Goal: Transaction & Acquisition: Subscribe to service/newsletter

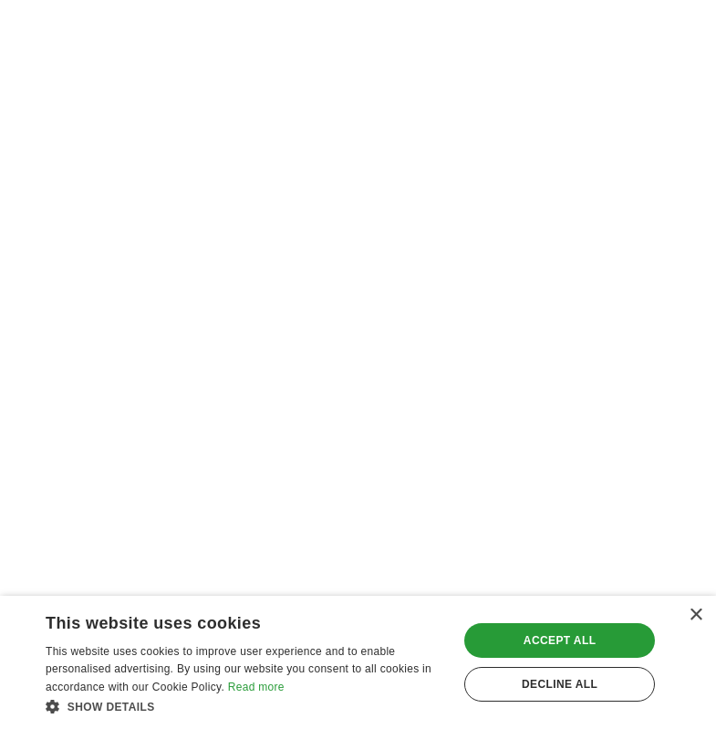
scroll to position [3832, 0]
click at [569, 634] on div "Accept all" at bounding box center [559, 640] width 191 height 35
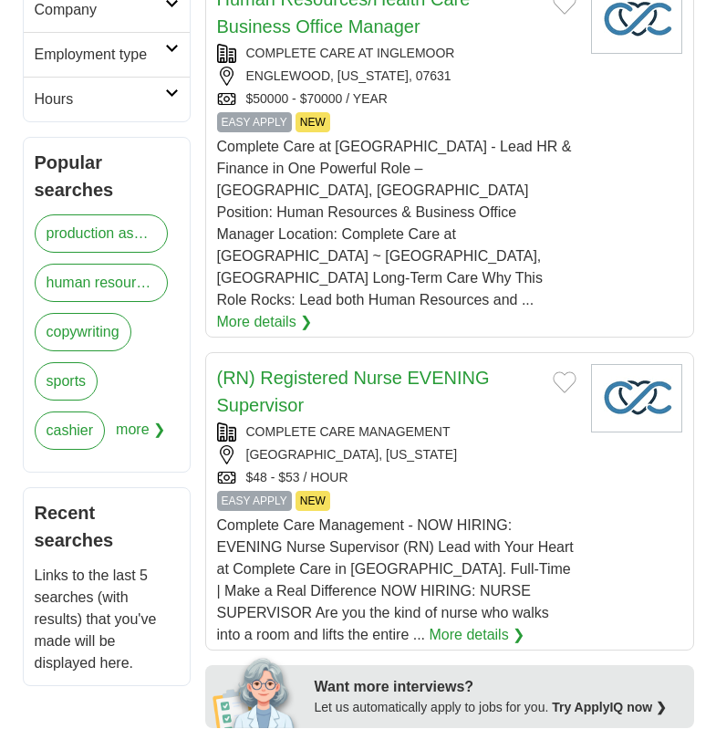
scroll to position [291, 0]
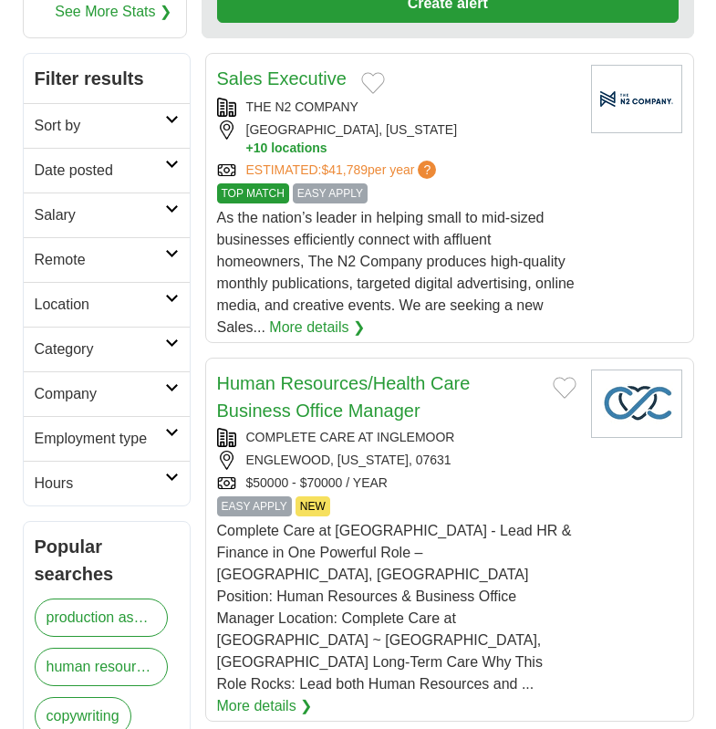
click at [171, 298] on icon at bounding box center [172, 298] width 14 height 9
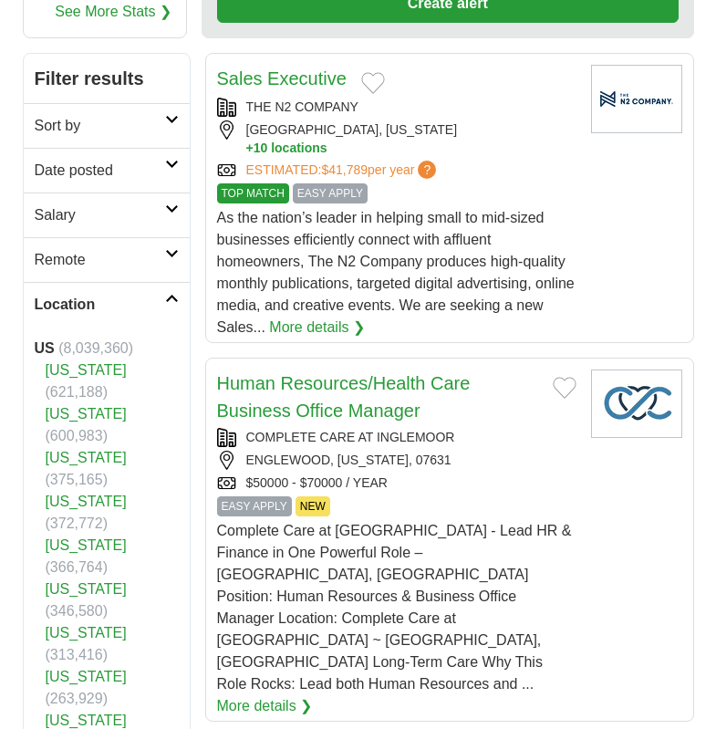
click at [45, 344] on strong "US" at bounding box center [45, 348] width 20 height 16
click at [571, 473] on div "$50000 - $70000 / YEAR EASY APPLY NEW" at bounding box center [396, 482] width 359 height 19
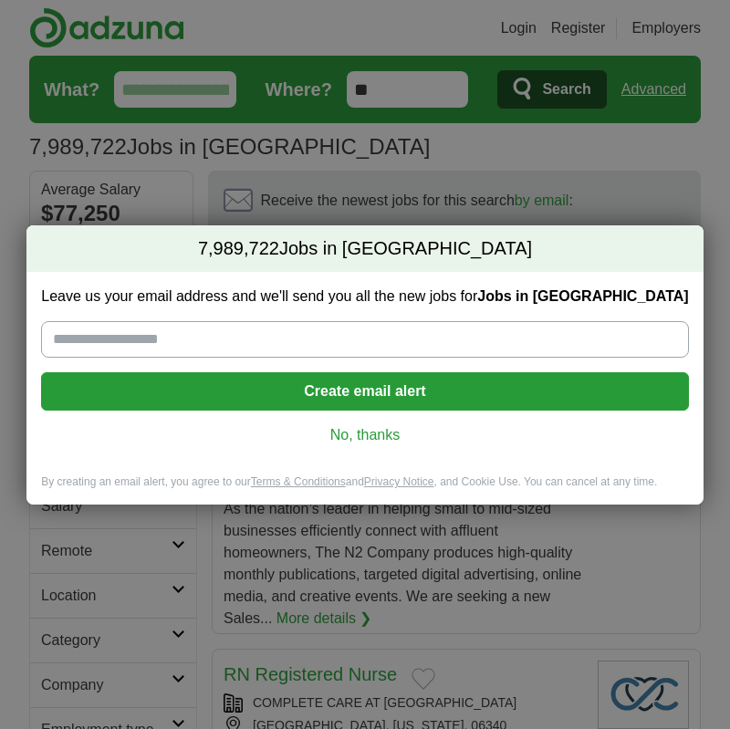
drag, startPoint x: 365, startPoint y: 439, endPoint x: 324, endPoint y: 527, distance: 97.6
click at [367, 438] on link "No, thanks" at bounding box center [365, 435] width 618 height 20
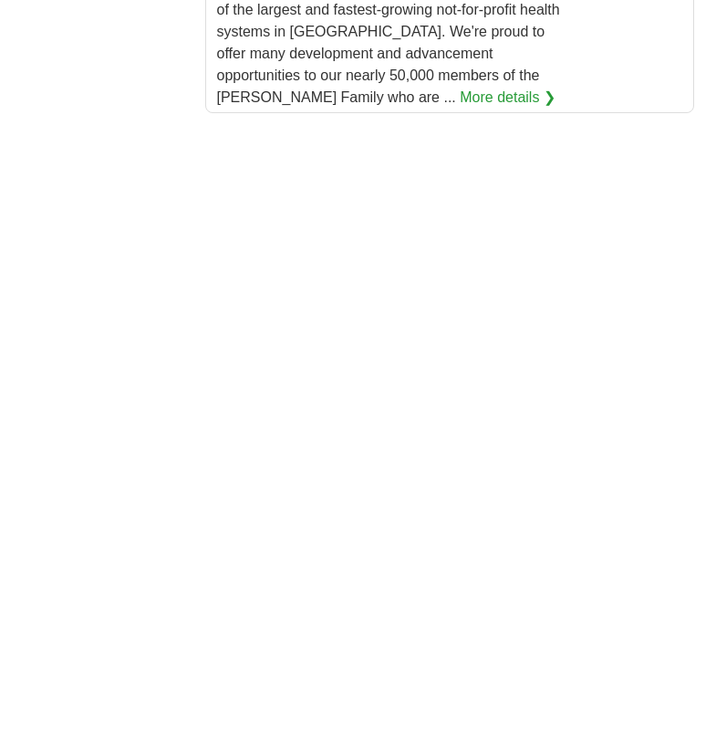
scroll to position [3374, 0]
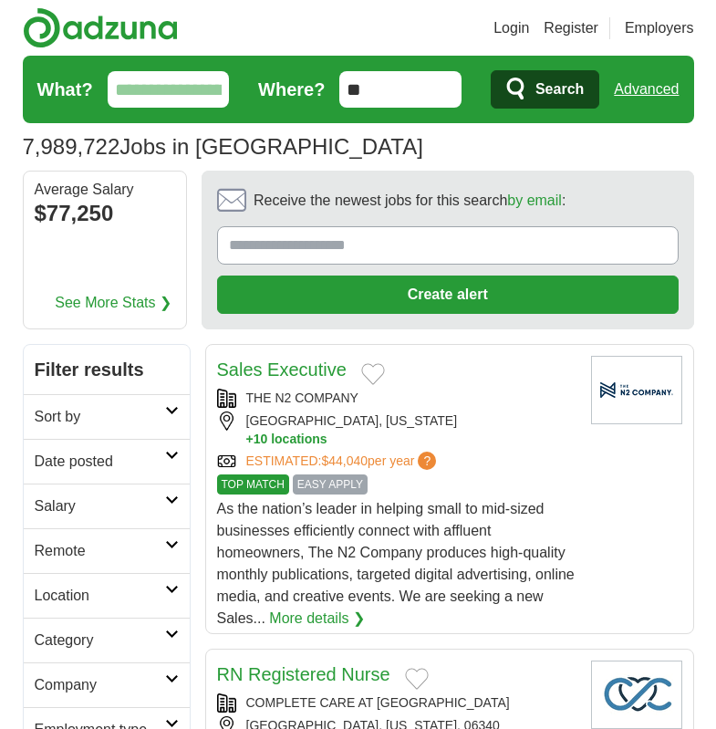
click at [171, 549] on link "Remote" at bounding box center [107, 550] width 166 height 45
click at [94, 601] on link "Remote jobs" at bounding box center [76, 595] width 82 height 16
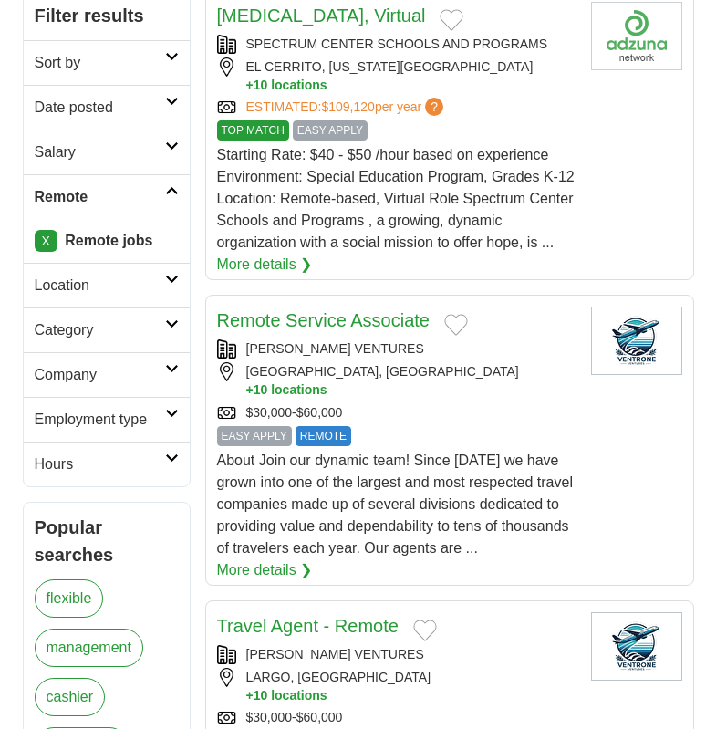
scroll to position [456, 0]
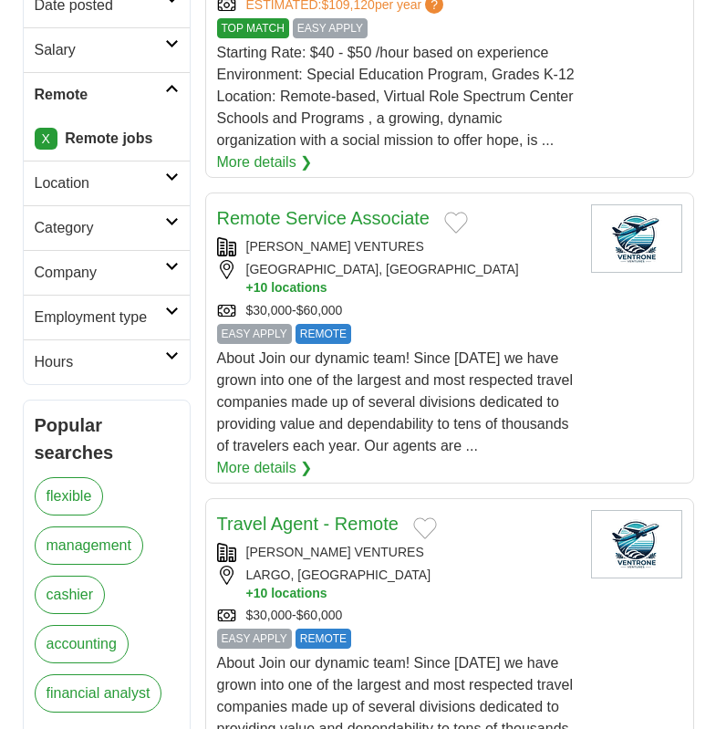
click at [349, 215] on link "Remote Service Associate" at bounding box center [323, 218] width 213 height 20
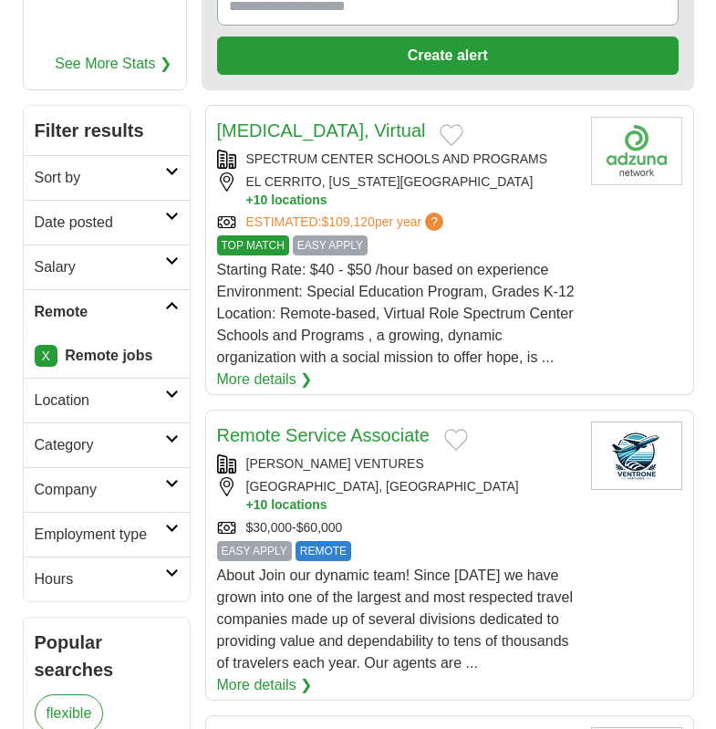
scroll to position [0, 0]
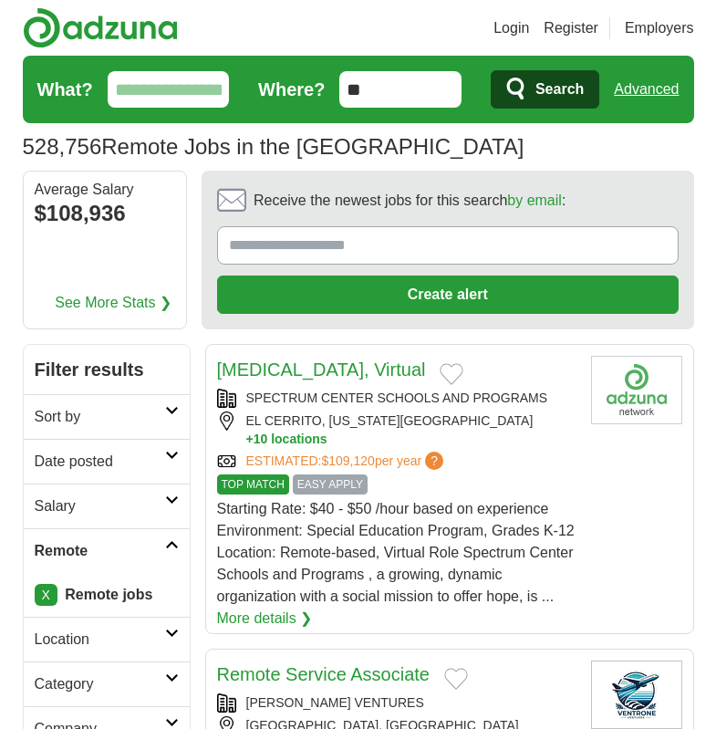
click at [165, 411] on icon at bounding box center [172, 410] width 14 height 9
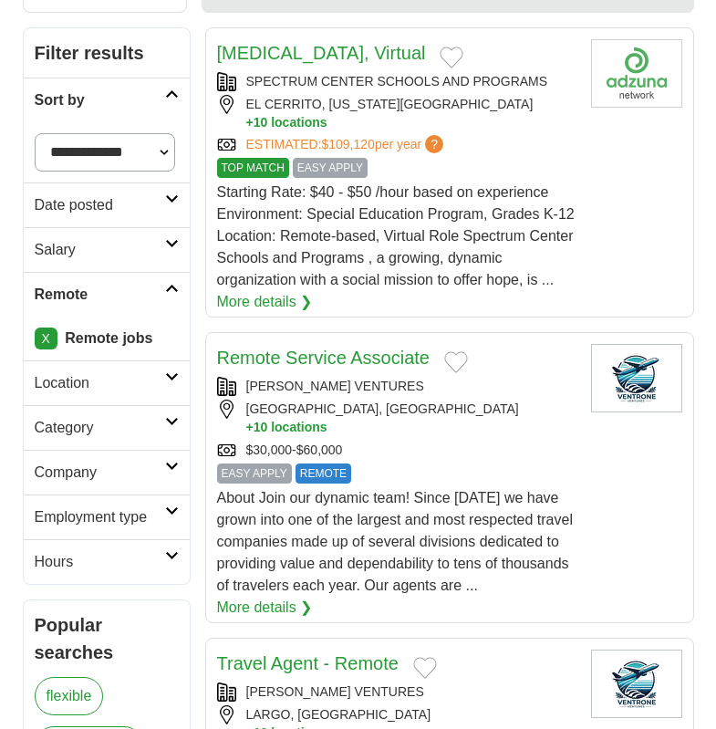
scroll to position [365, 0]
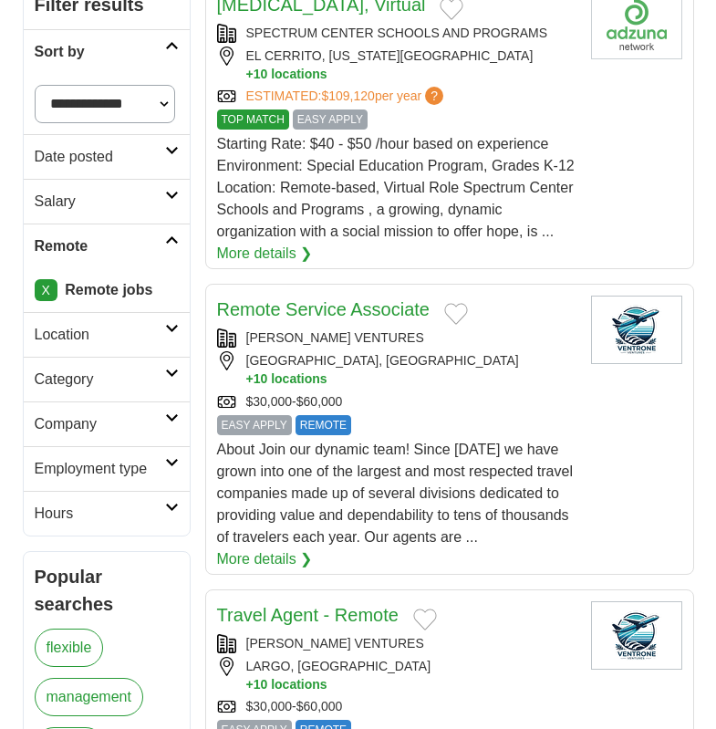
click at [163, 334] on link "Location" at bounding box center [107, 334] width 166 height 45
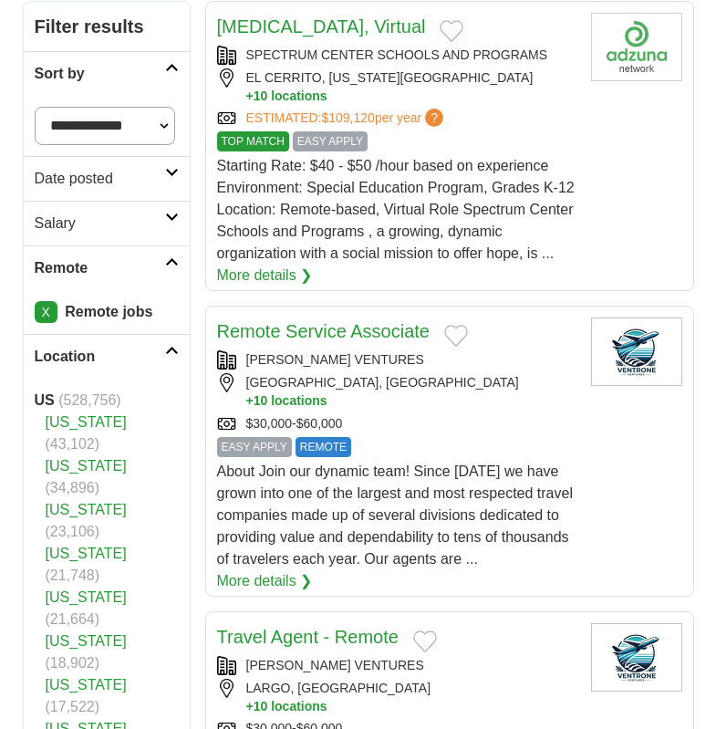
scroll to position [821, 0]
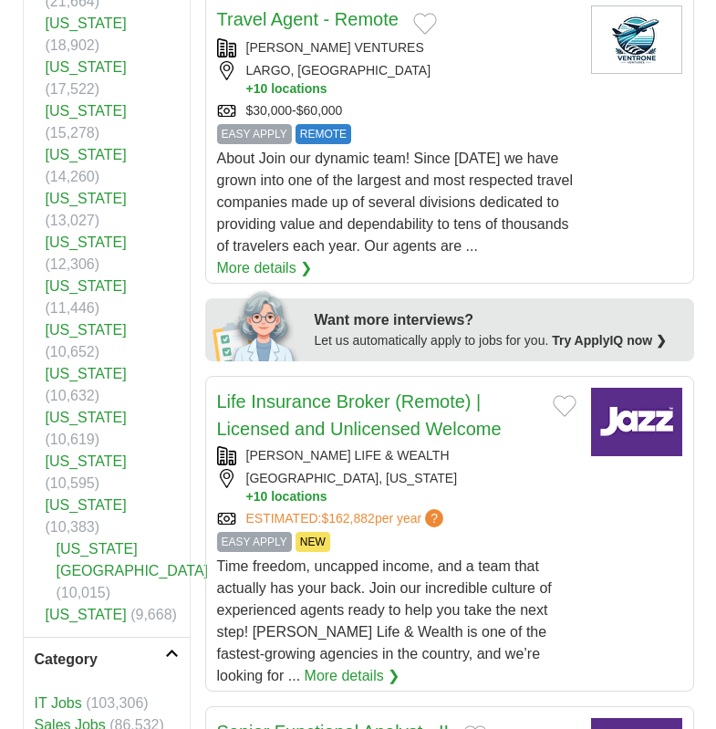
scroll to position [1095, 0]
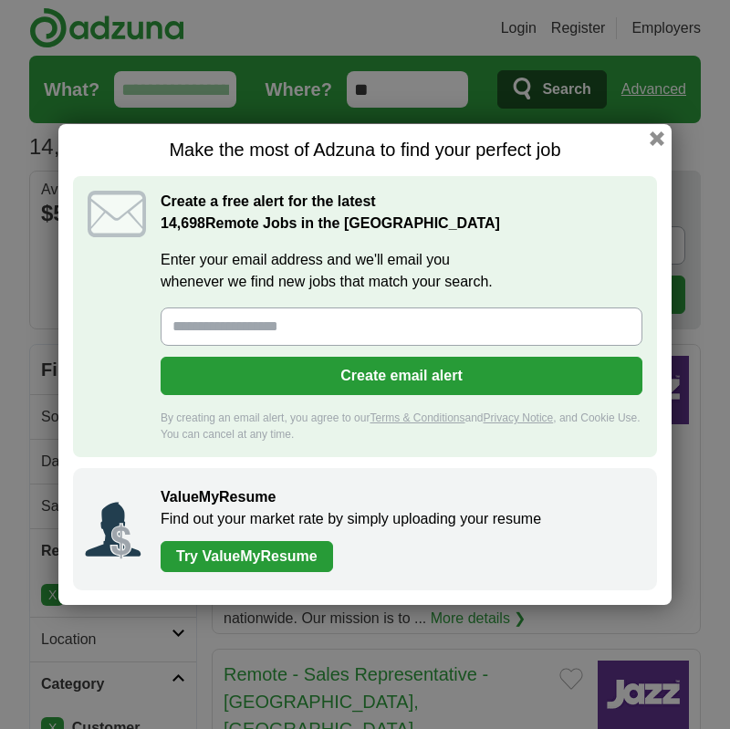
click at [200, 332] on input "Enter your email address and we'll email you whenever we find new jobs that mat…" at bounding box center [402, 326] width 482 height 38
type input "**********"
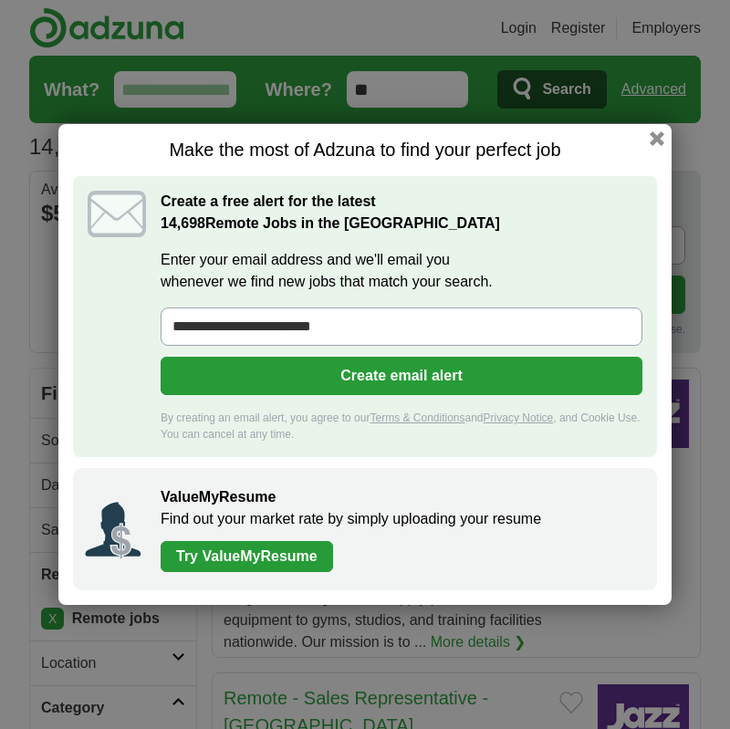
click at [484, 373] on button "Create email alert" at bounding box center [402, 376] width 482 height 38
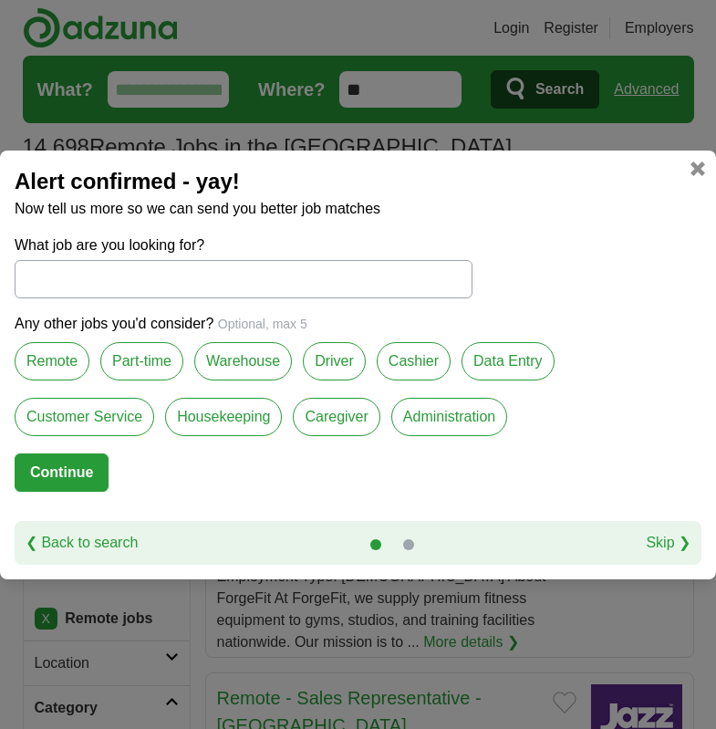
click at [61, 367] on label "Remote" at bounding box center [52, 361] width 75 height 38
click at [68, 421] on label "Customer Service" at bounding box center [85, 417] width 140 height 38
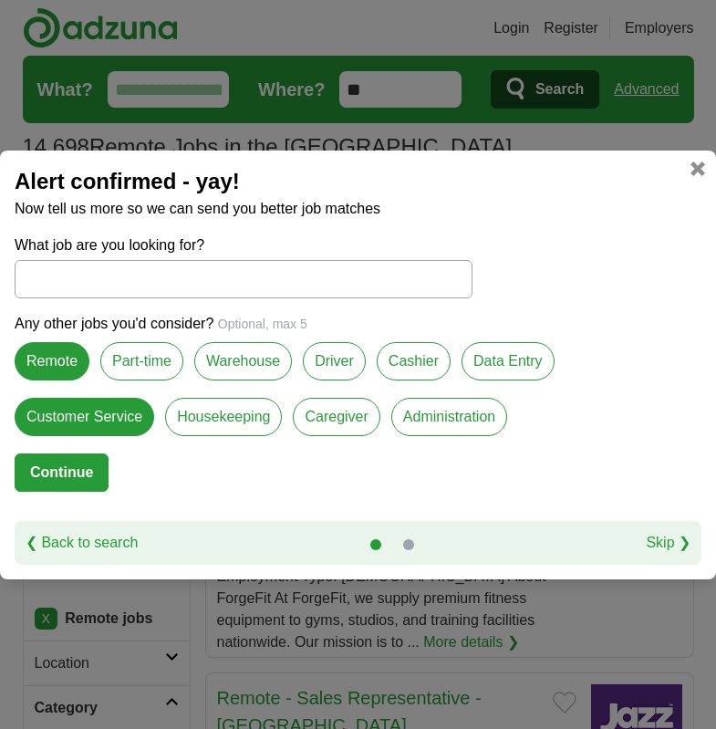
click at [474, 420] on label "Administration" at bounding box center [449, 417] width 116 height 38
click at [228, 356] on label "Warehouse" at bounding box center [243, 361] width 98 height 38
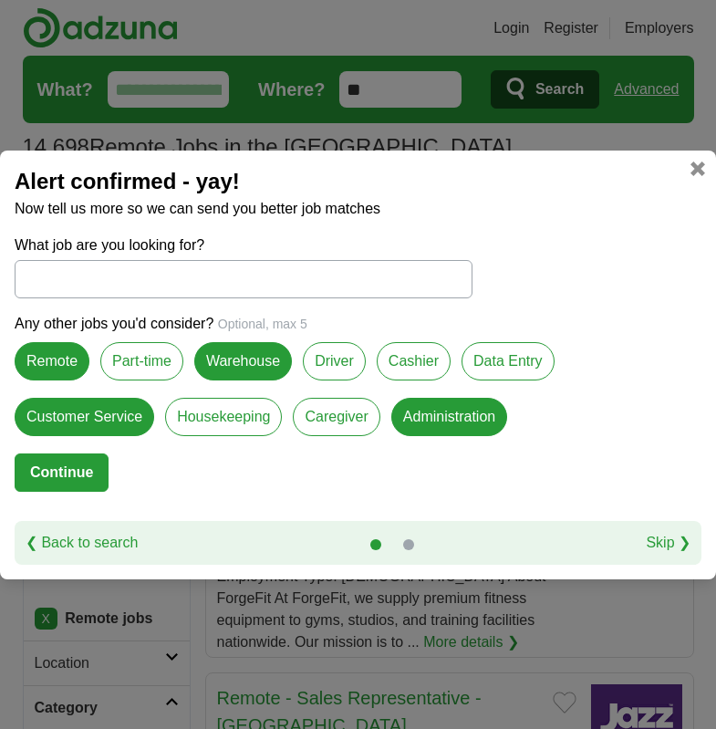
click at [531, 359] on label "Data Entry" at bounding box center [508, 361] width 93 height 38
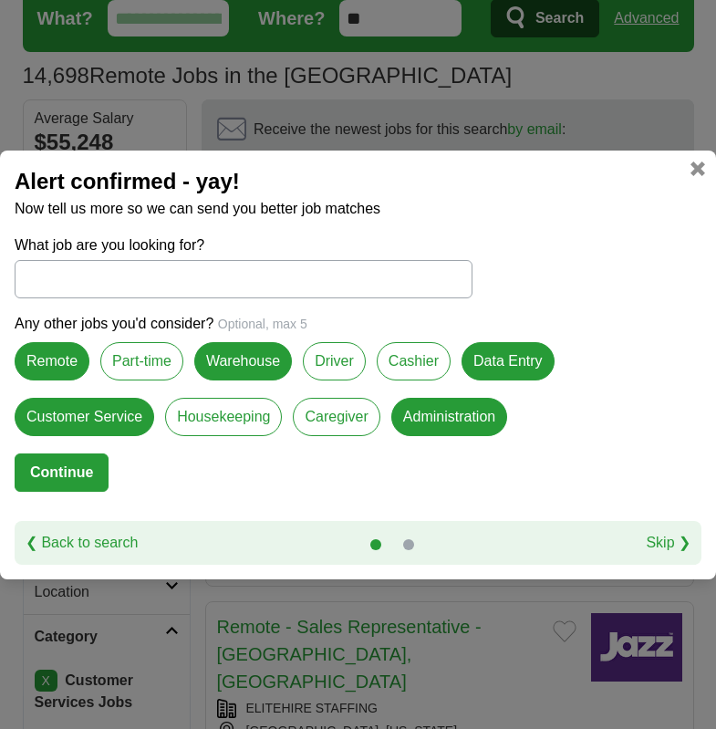
scroll to position [182, 0]
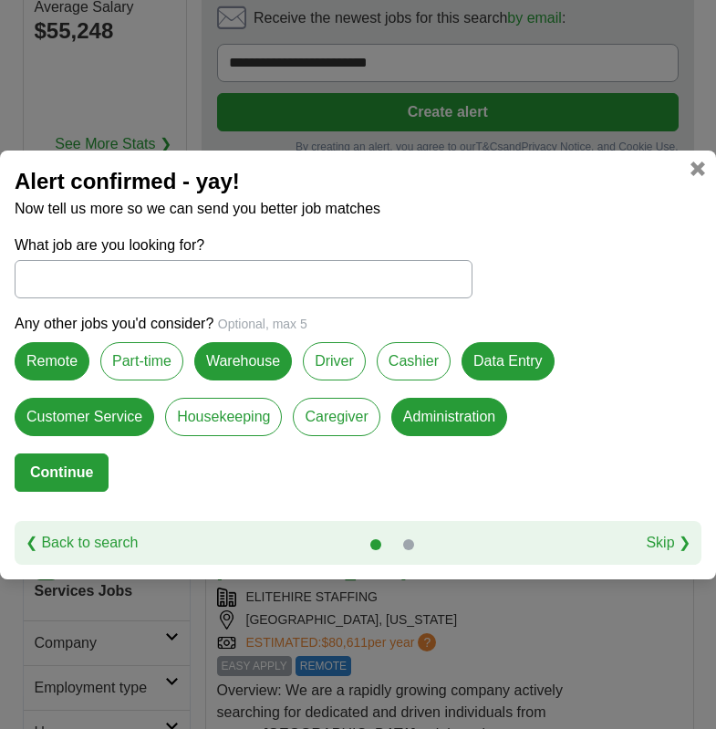
click at [56, 285] on input "What job are you looking for?" at bounding box center [244, 279] width 458 height 38
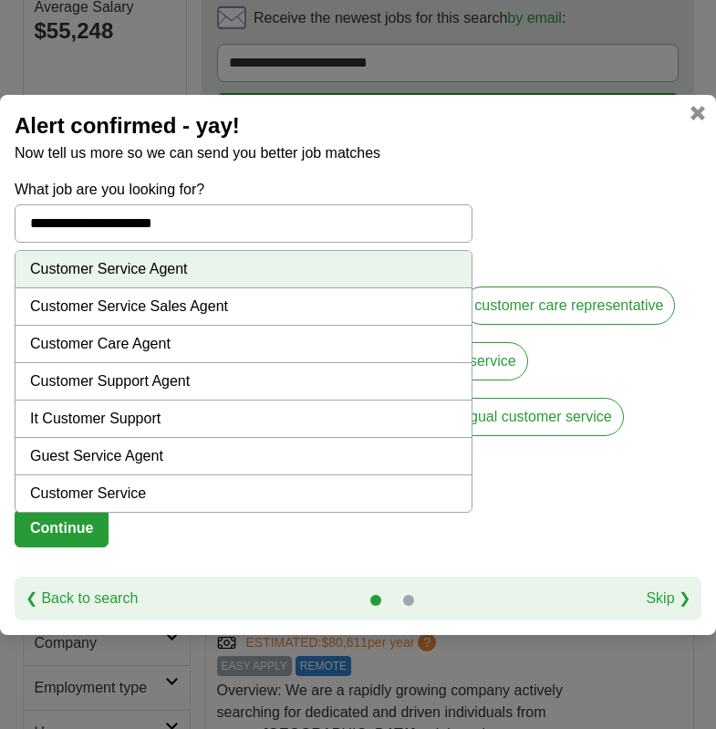
click at [80, 416] on li "It Customer Support" at bounding box center [244, 418] width 456 height 37
type input "**********"
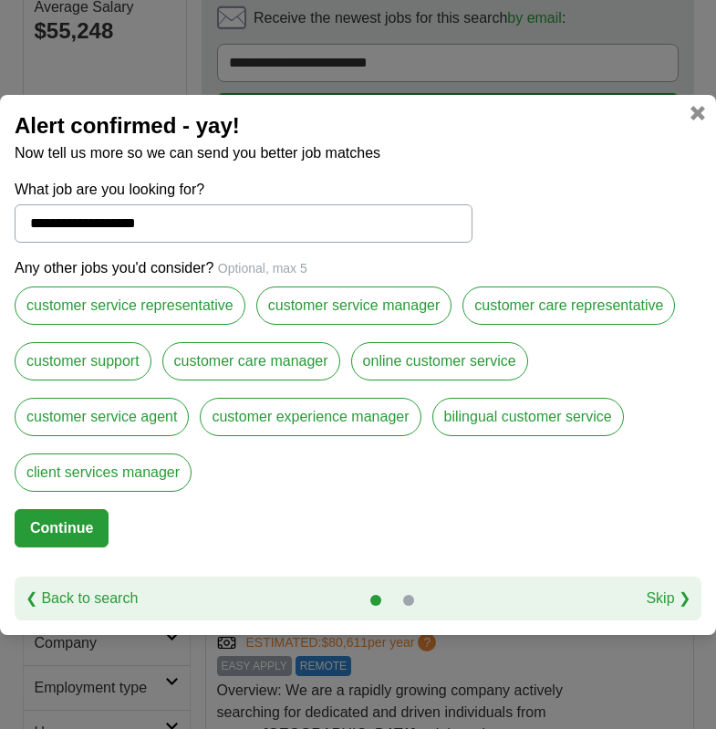
click at [145, 304] on label "customer service representative" at bounding box center [130, 305] width 231 height 38
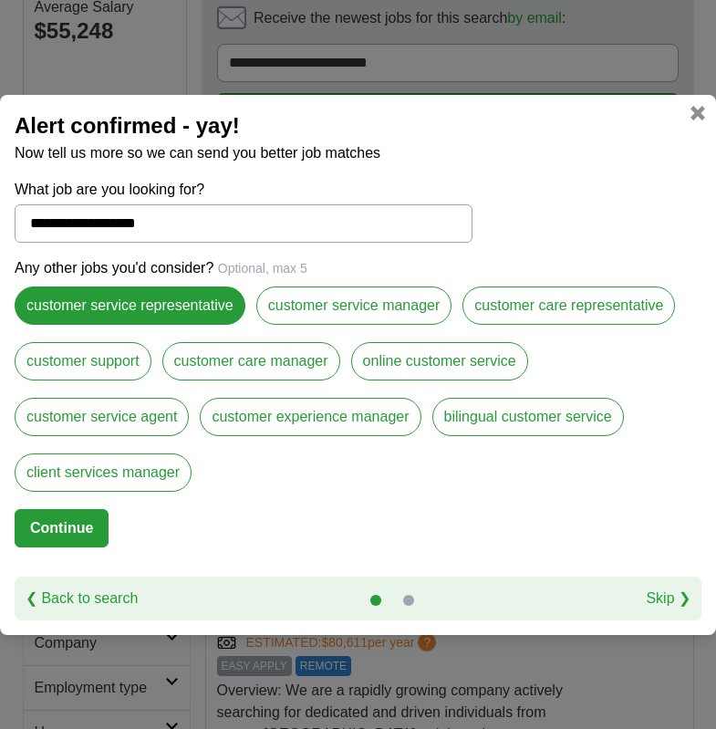
click at [559, 305] on label "customer care representative" at bounding box center [569, 305] width 213 height 38
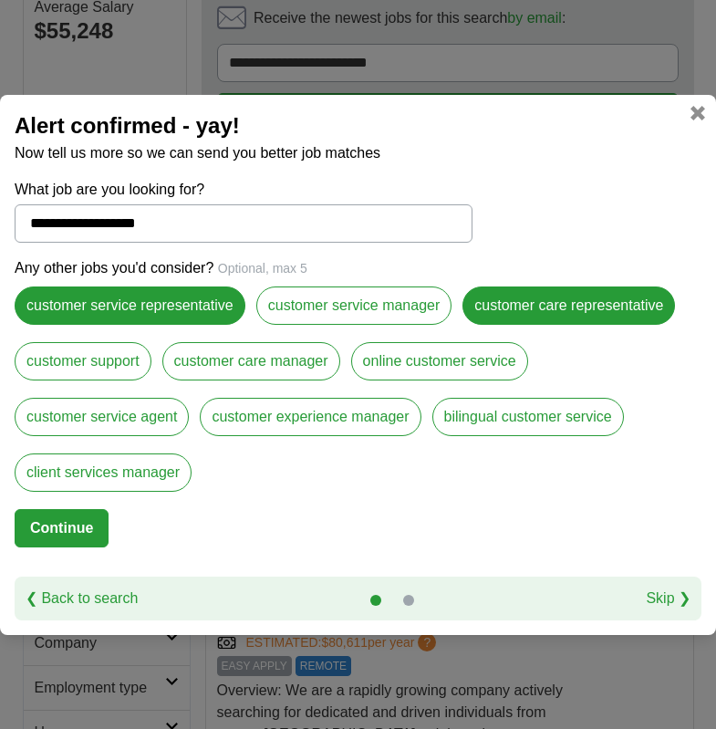
click at [68, 363] on label "customer support" at bounding box center [83, 361] width 137 height 38
click at [476, 358] on label "online customer service" at bounding box center [439, 361] width 177 height 38
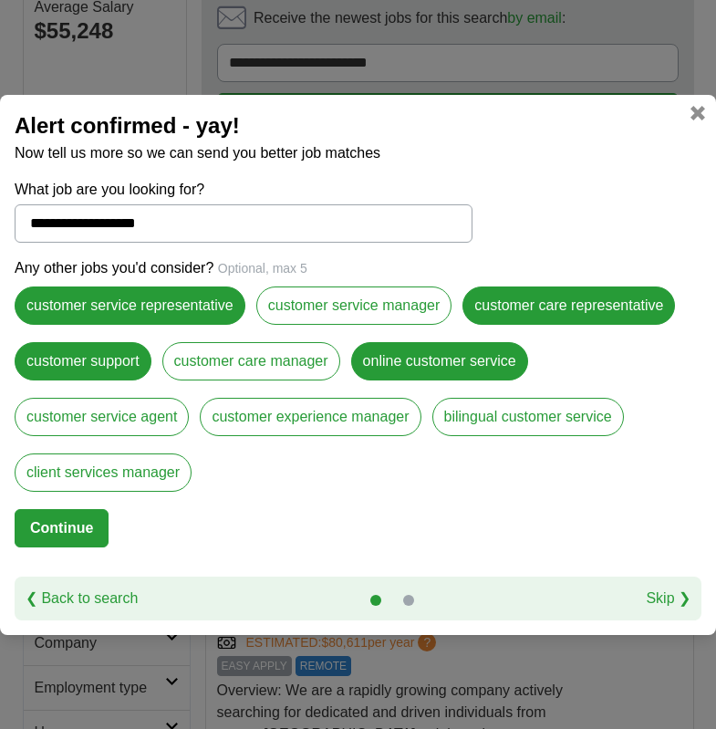
click at [102, 416] on label "customer service agent" at bounding box center [102, 417] width 174 height 38
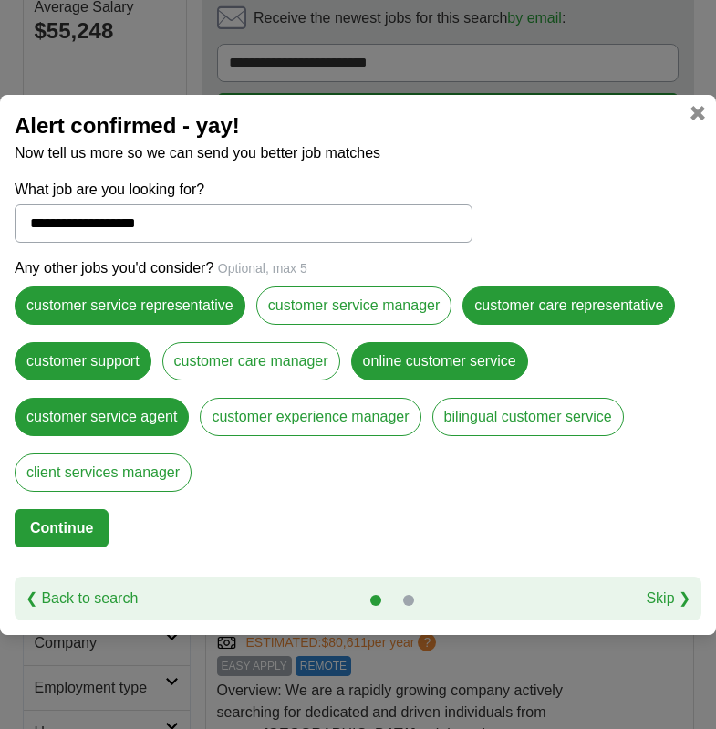
click at [78, 525] on button "Continue" at bounding box center [62, 528] width 94 height 38
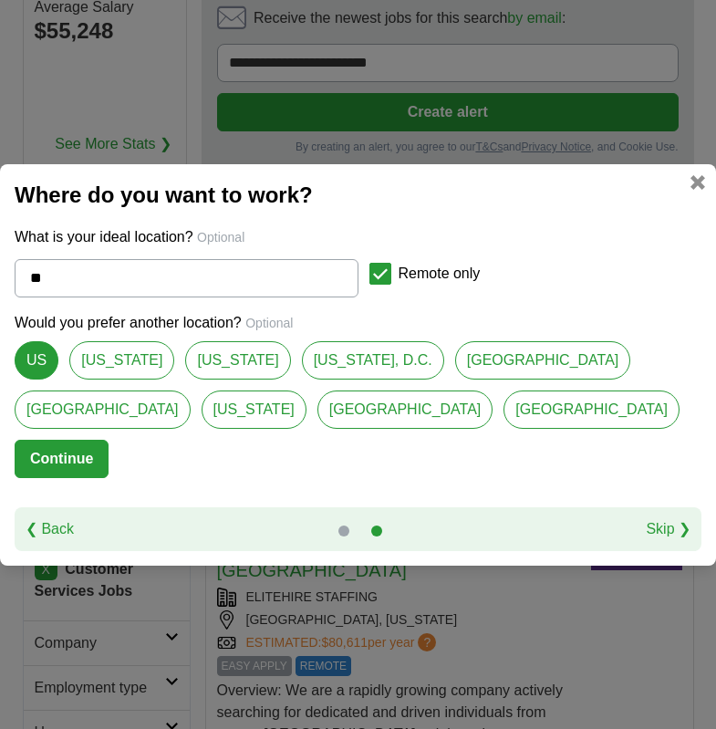
click at [63, 459] on button "Continue" at bounding box center [62, 459] width 94 height 38
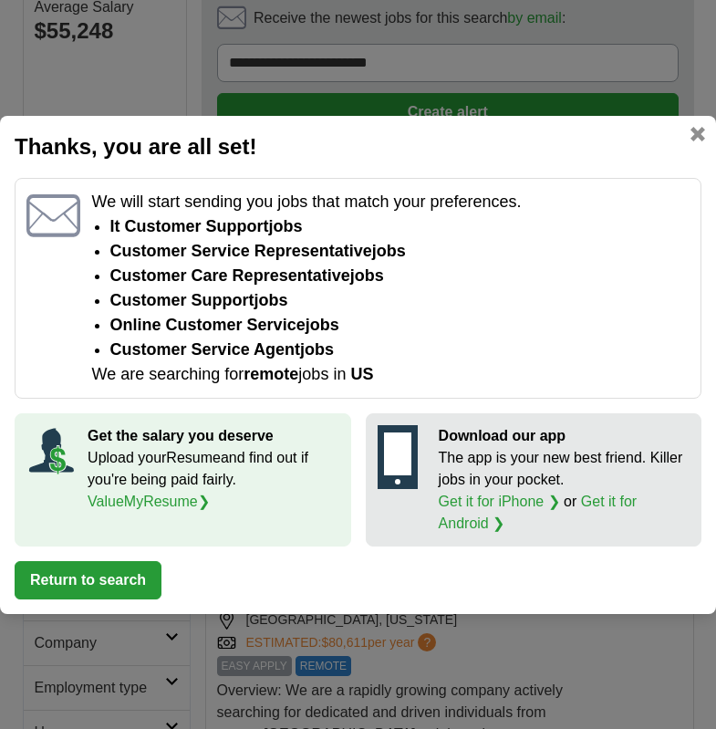
drag, startPoint x: 72, startPoint y: 571, endPoint x: 55, endPoint y: 560, distance: 20.5
click at [68, 571] on button "Return to search" at bounding box center [88, 580] width 147 height 38
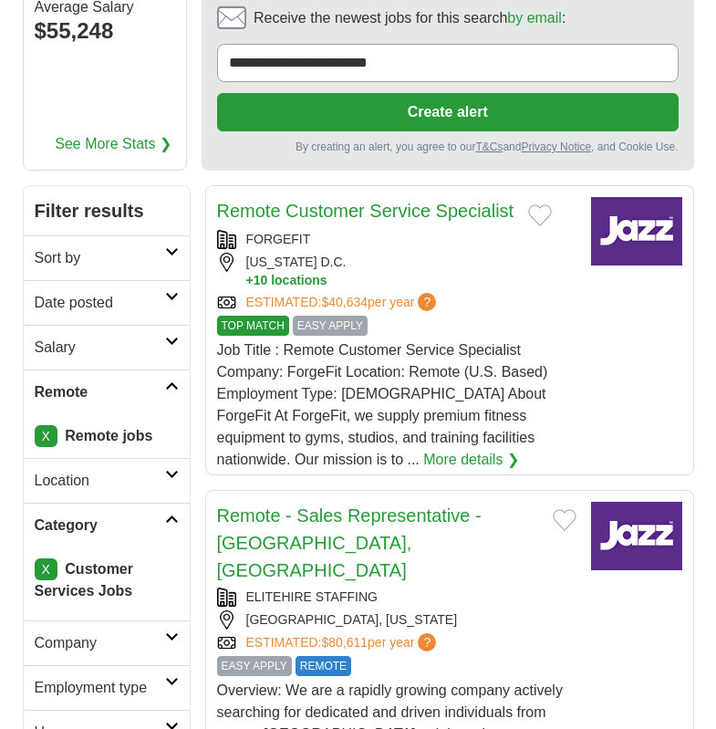
click at [423, 453] on link "More details ❯" at bounding box center [471, 460] width 96 height 22
click at [423, 462] on link "More details ❯" at bounding box center [471, 460] width 96 height 22
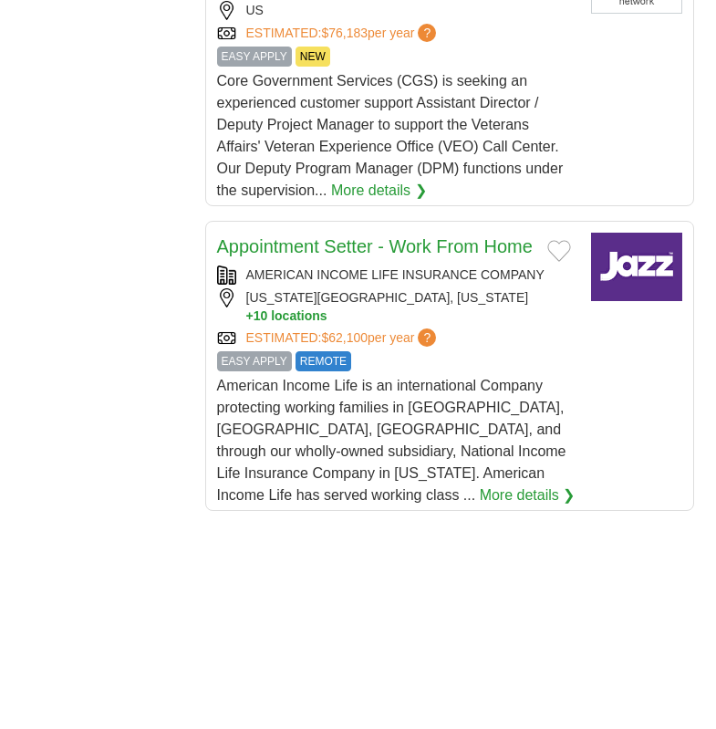
scroll to position [3193, 0]
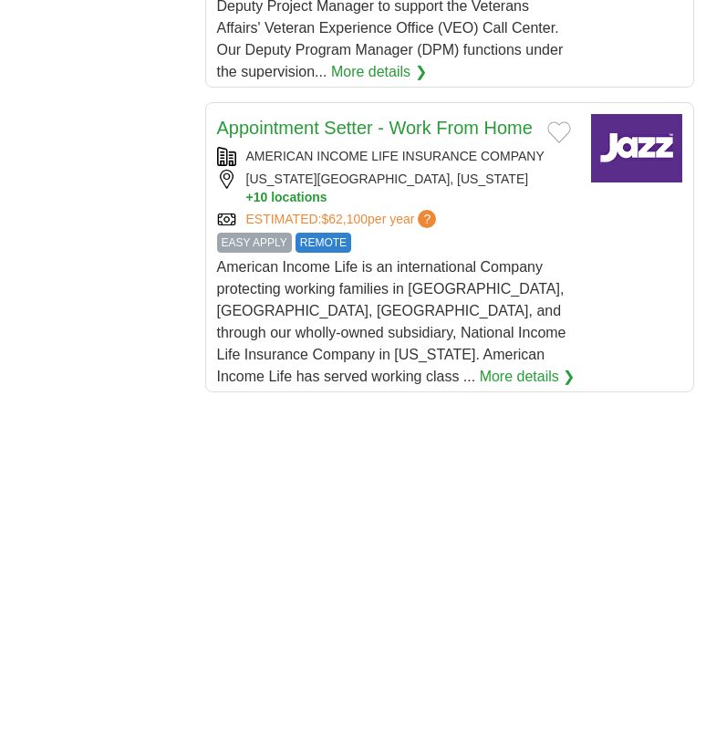
click at [337, 233] on span "REMOTE" at bounding box center [324, 243] width 56 height 20
click at [462, 118] on link "Appointment Setter - Work From Home" at bounding box center [375, 128] width 316 height 20
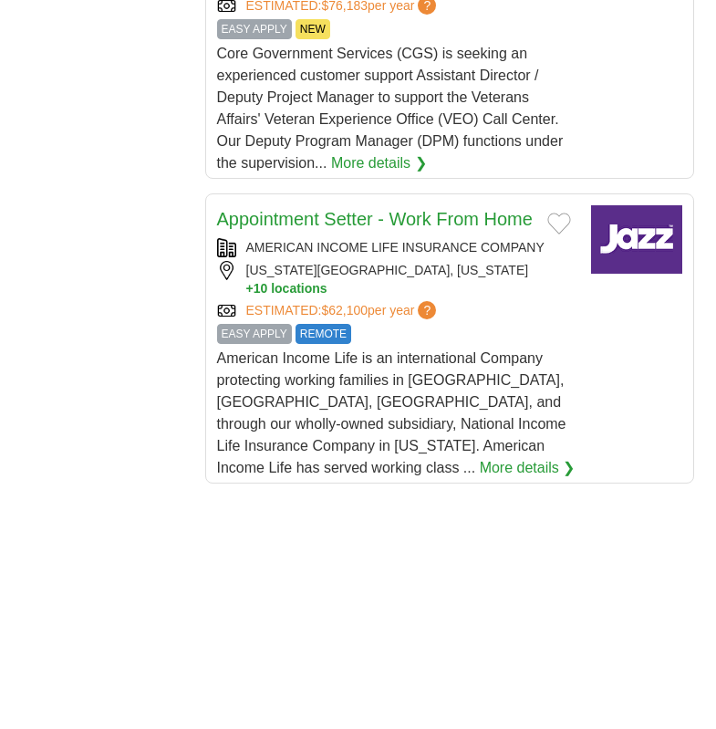
scroll to position [3284, 0]
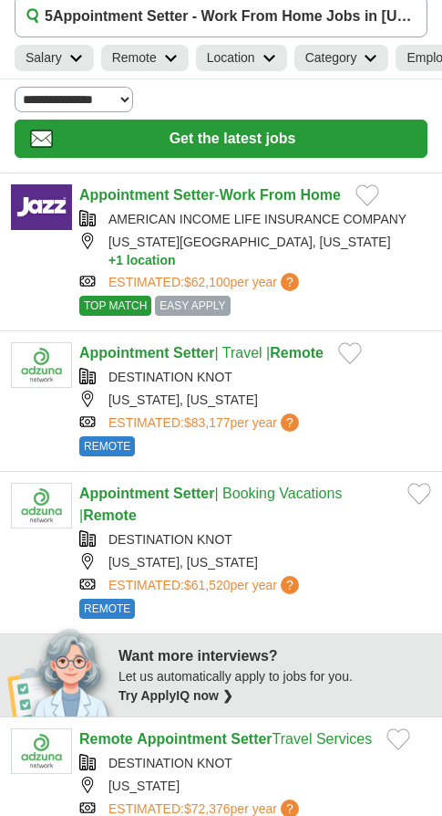
scroll to position [274, 0]
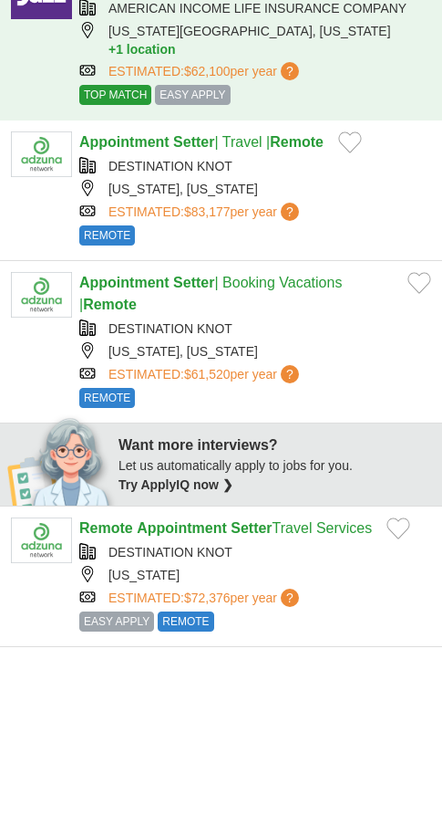
click at [276, 294] on link "Appointment Setter | Booking Vacations | Remote" at bounding box center [210, 293] width 263 height 37
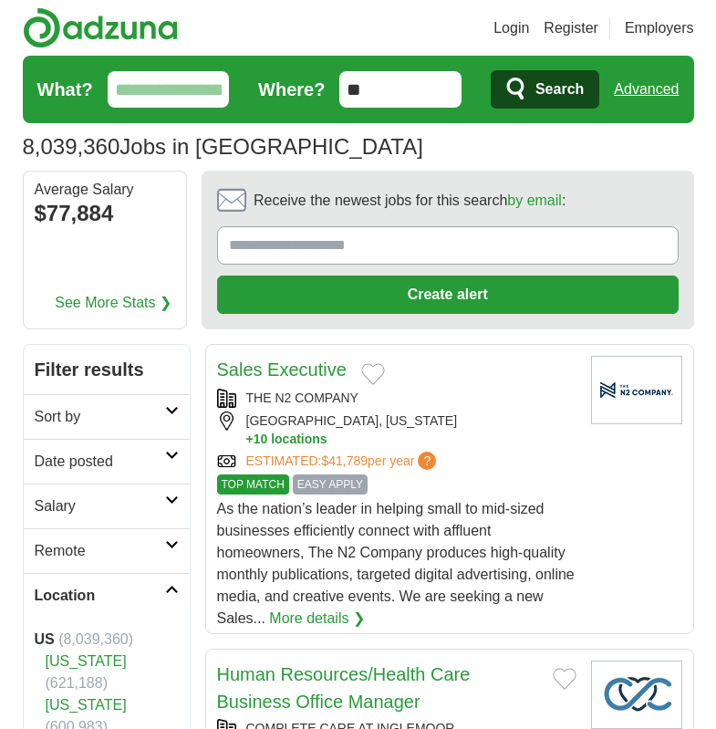
click at [173, 409] on icon at bounding box center [172, 410] width 14 height 9
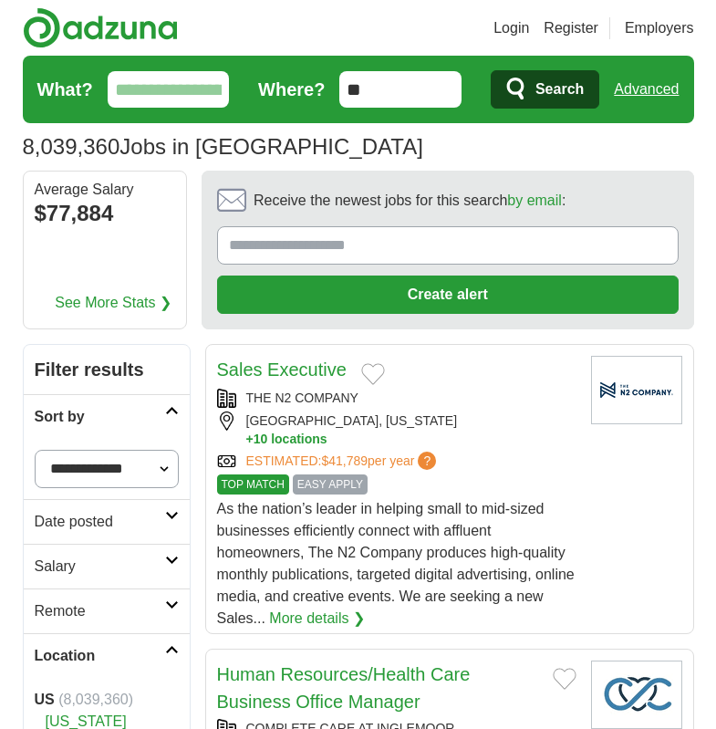
click at [94, 522] on h2 "Date posted" at bounding box center [100, 522] width 130 height 22
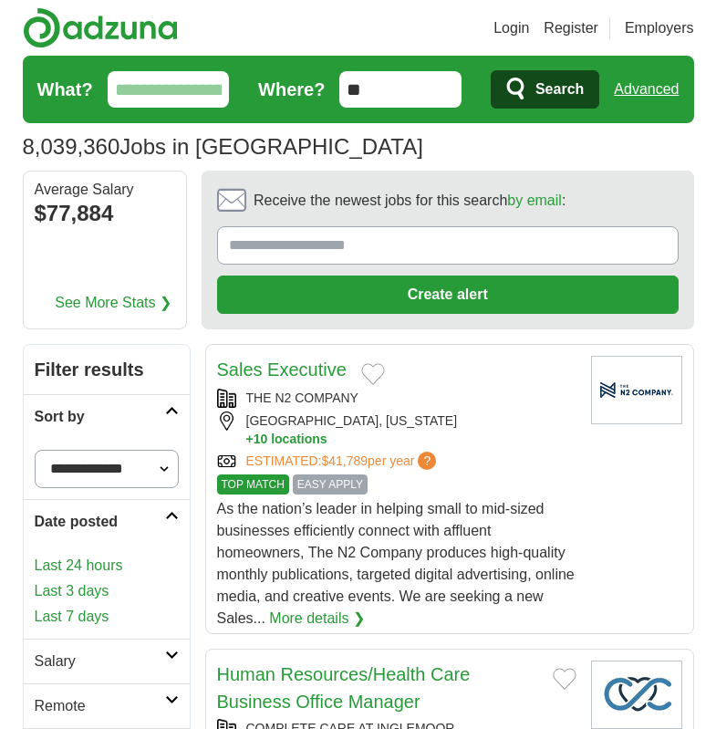
click at [87, 620] on link "Last 7 days" at bounding box center [107, 617] width 144 height 22
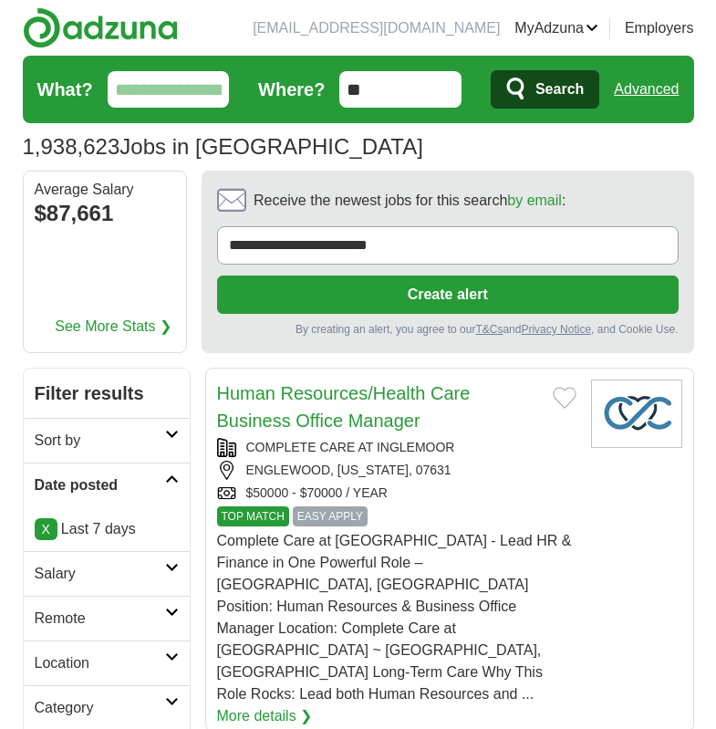
click at [165, 571] on icon at bounding box center [172, 567] width 14 height 9
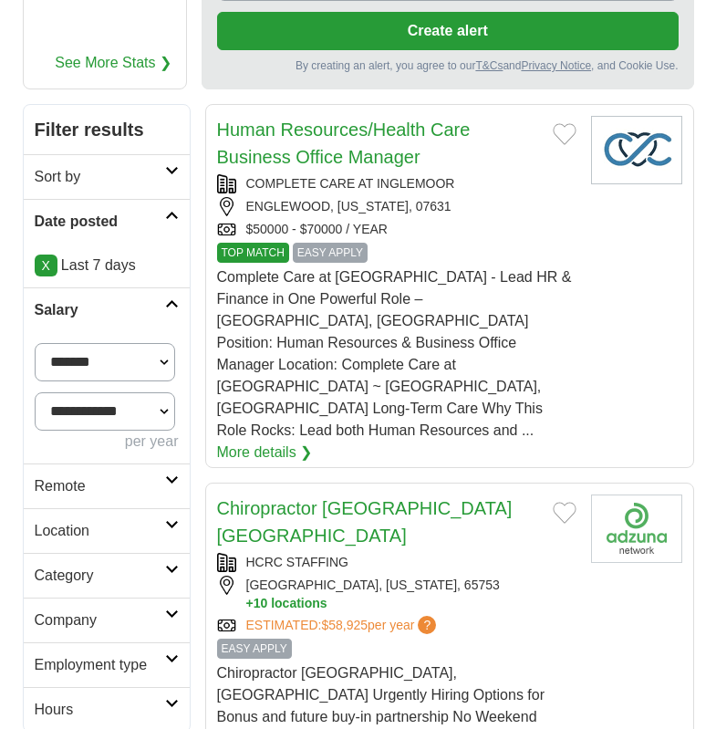
scroll to position [274, 0]
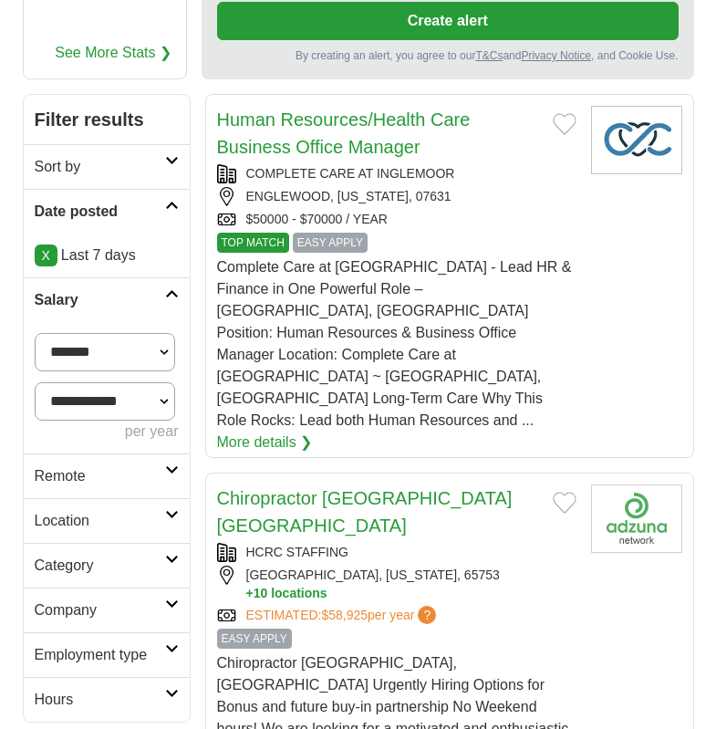
click at [166, 473] on icon at bounding box center [172, 469] width 14 height 9
click at [99, 520] on link "Remote jobs" at bounding box center [76, 520] width 82 height 16
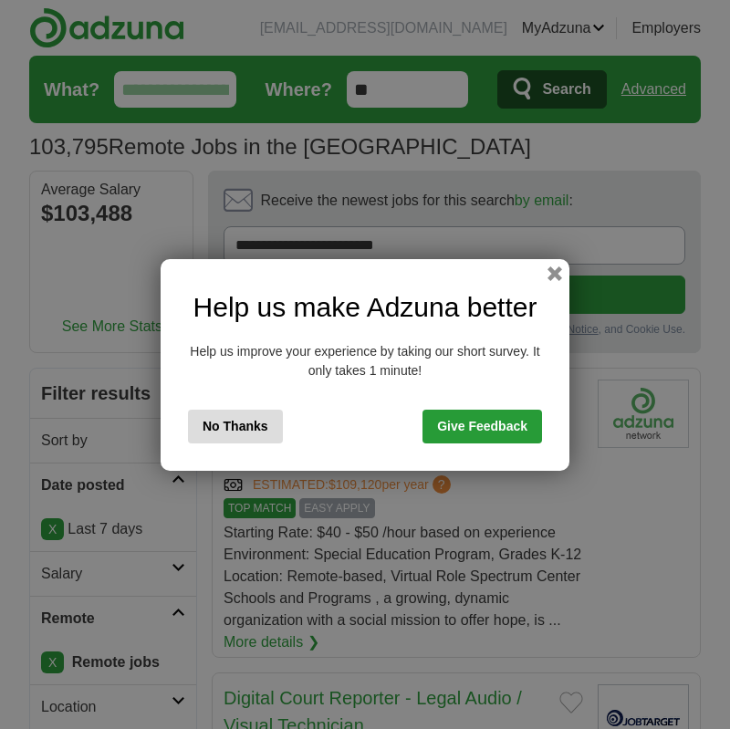
click at [249, 428] on button "No Thanks" at bounding box center [235, 427] width 95 height 34
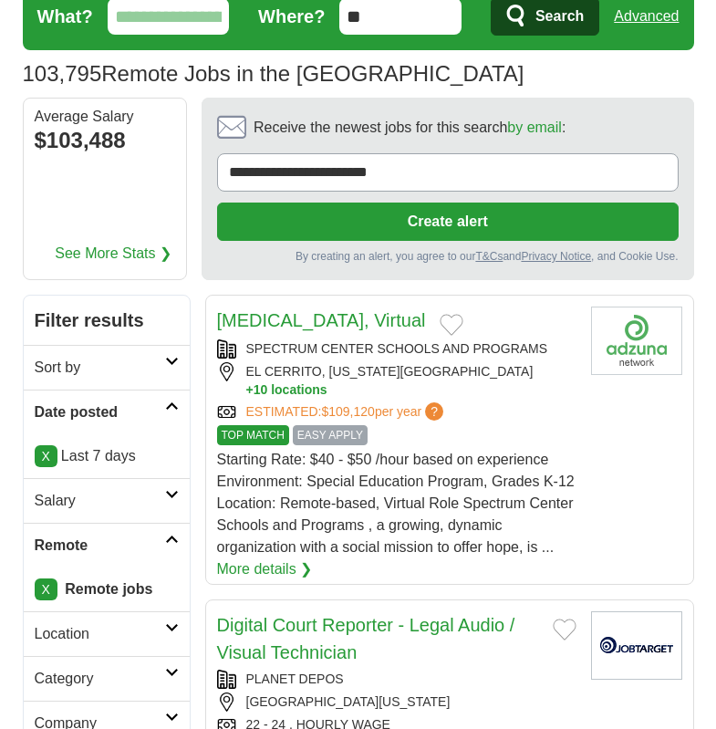
scroll to position [182, 0]
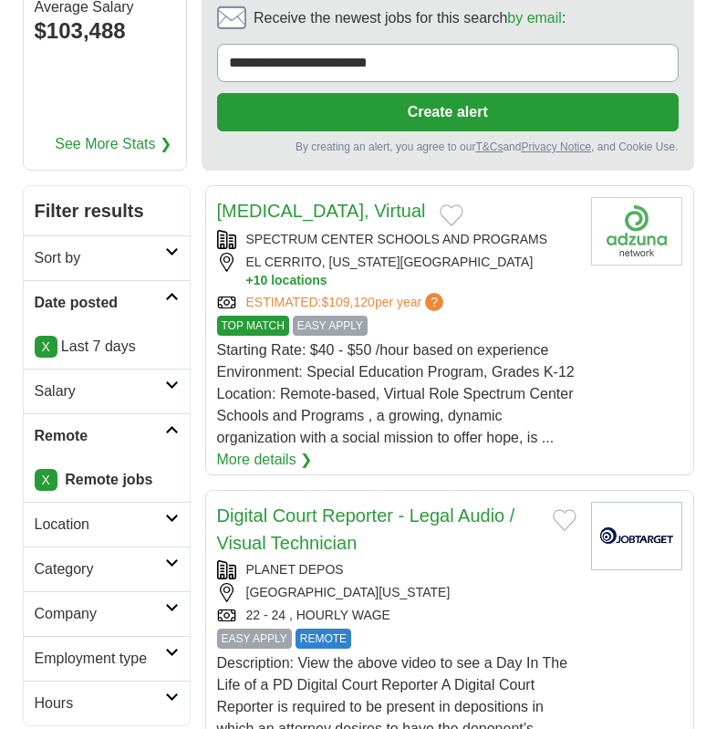
click at [169, 520] on icon at bounding box center [172, 518] width 14 height 9
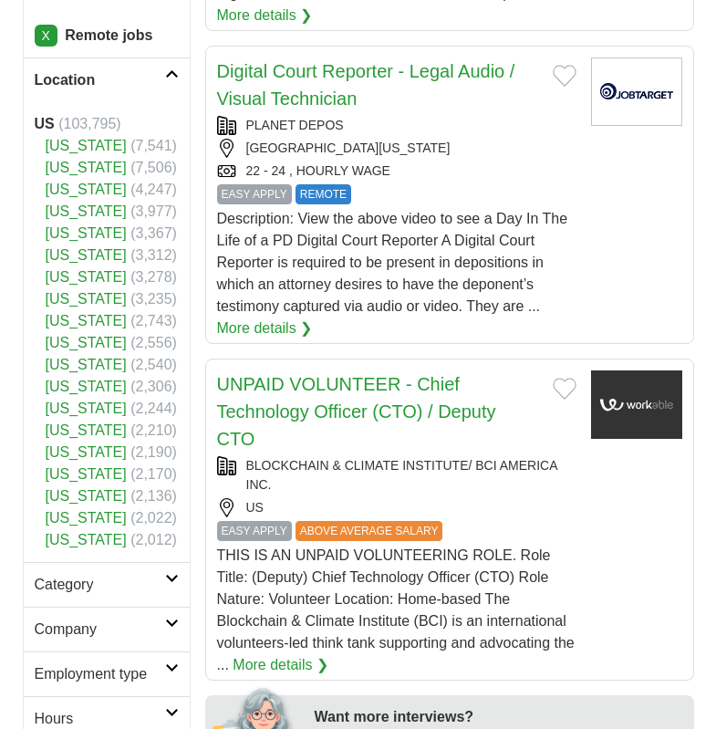
scroll to position [730, 0]
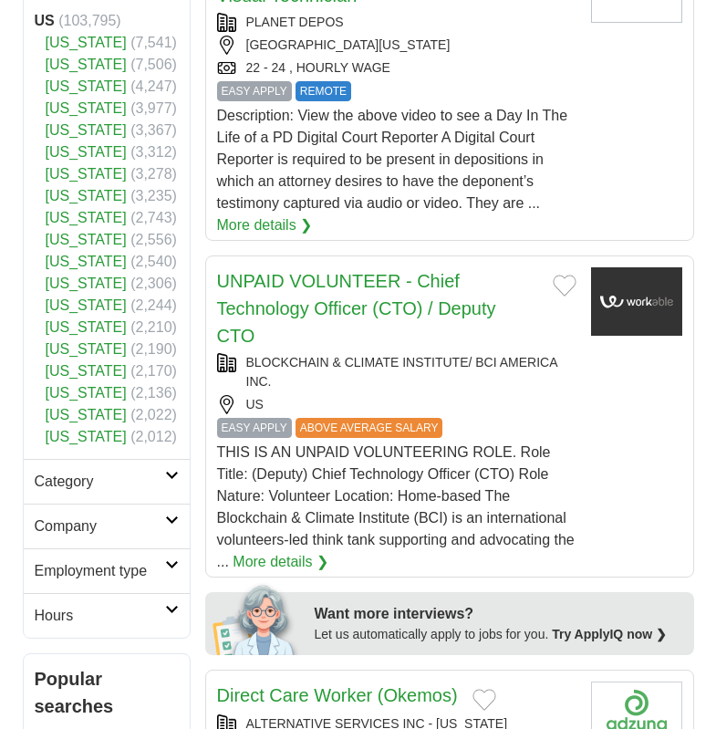
click at [165, 480] on icon at bounding box center [172, 475] width 14 height 9
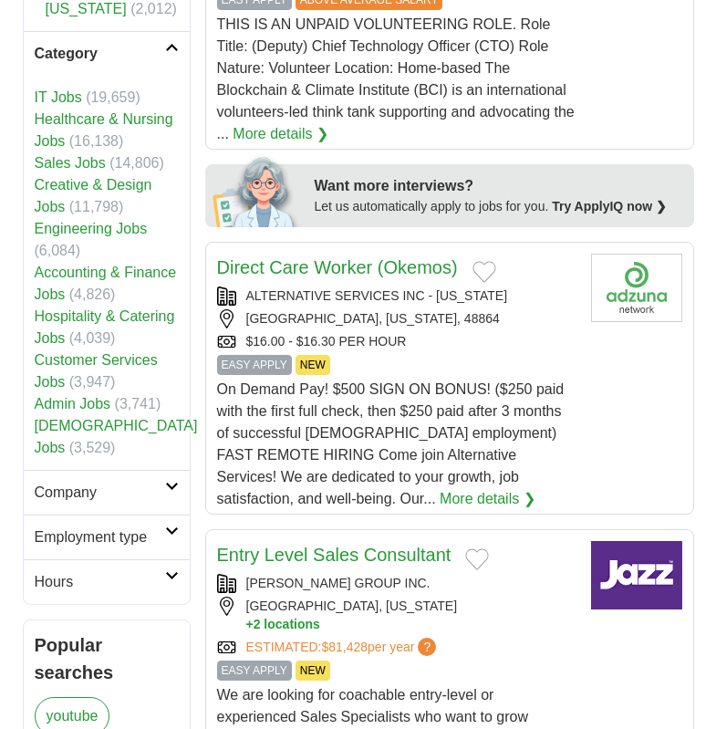
scroll to position [1186, 0]
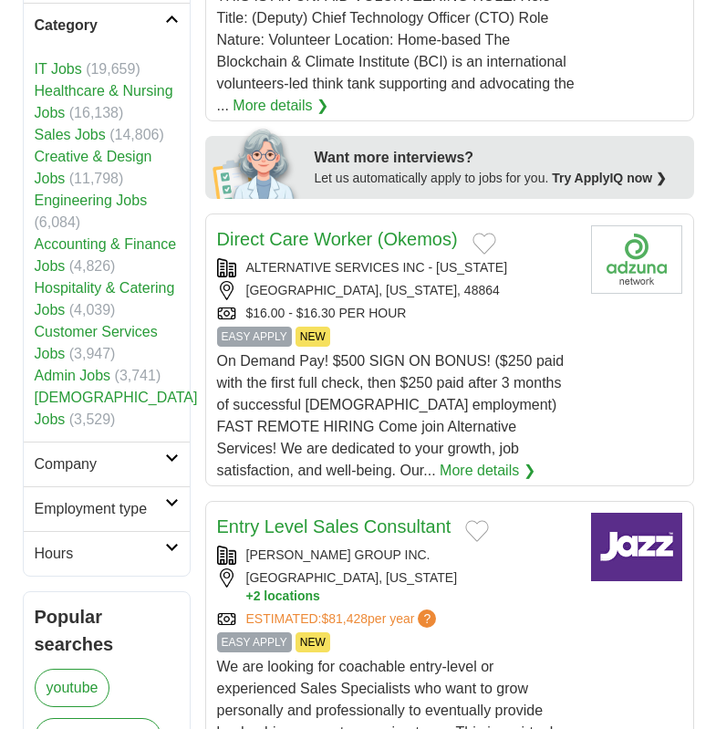
click at [65, 361] on link "Customer Services Jobs" at bounding box center [96, 342] width 123 height 37
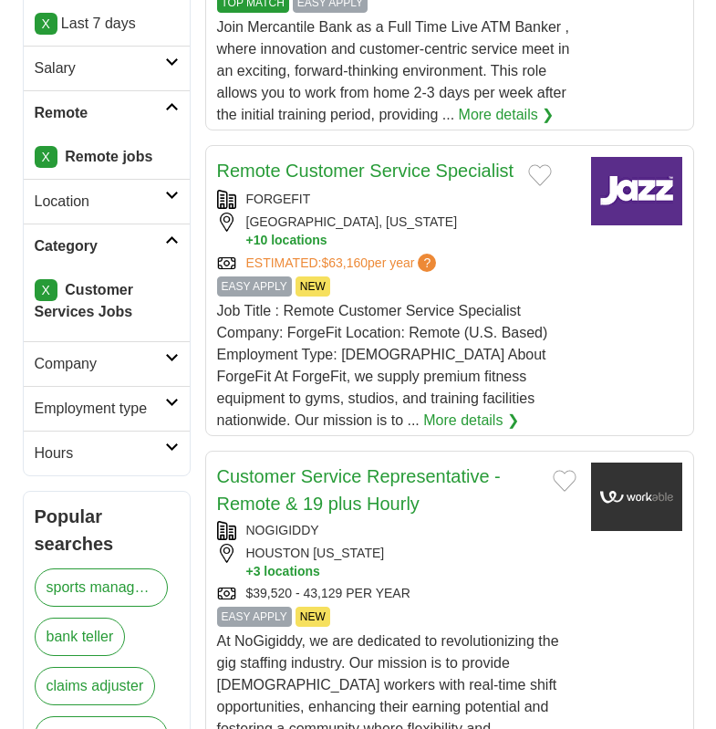
scroll to position [547, 0]
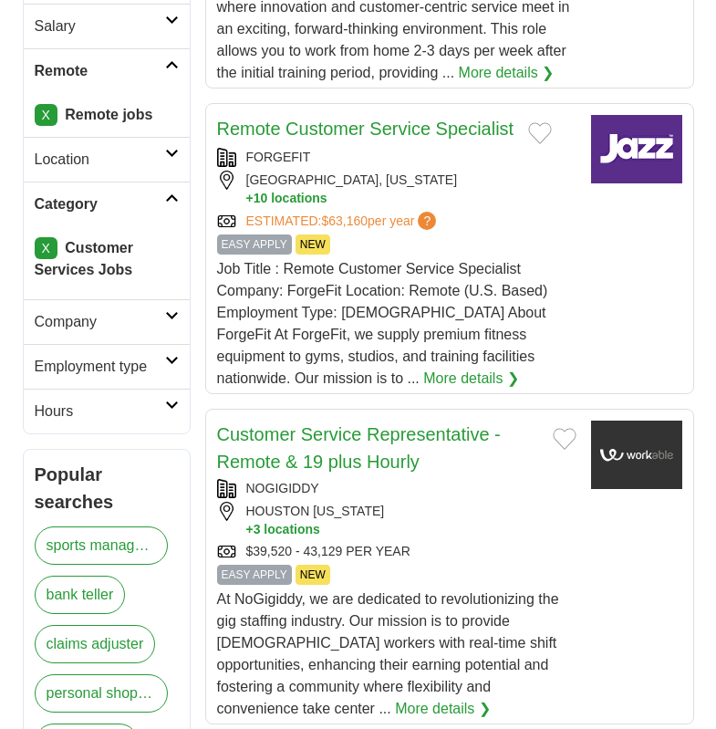
click at [175, 317] on icon at bounding box center [172, 315] width 14 height 9
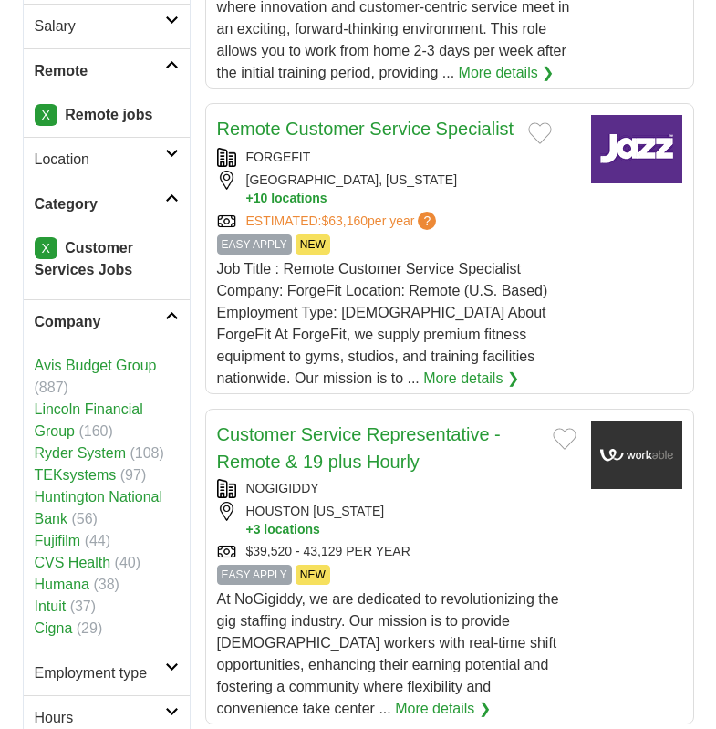
click at [73, 567] on link "CVS Health" at bounding box center [73, 563] width 77 height 16
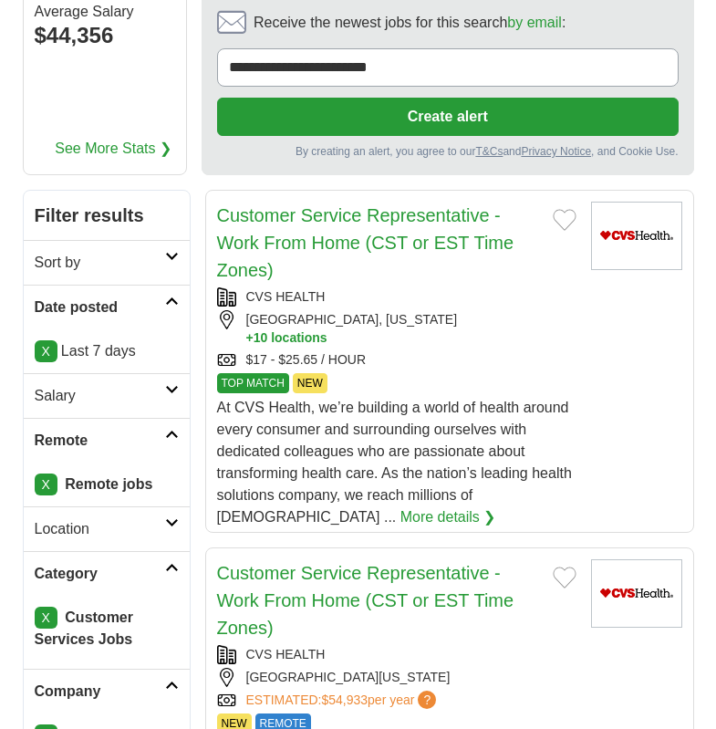
scroll to position [182, 0]
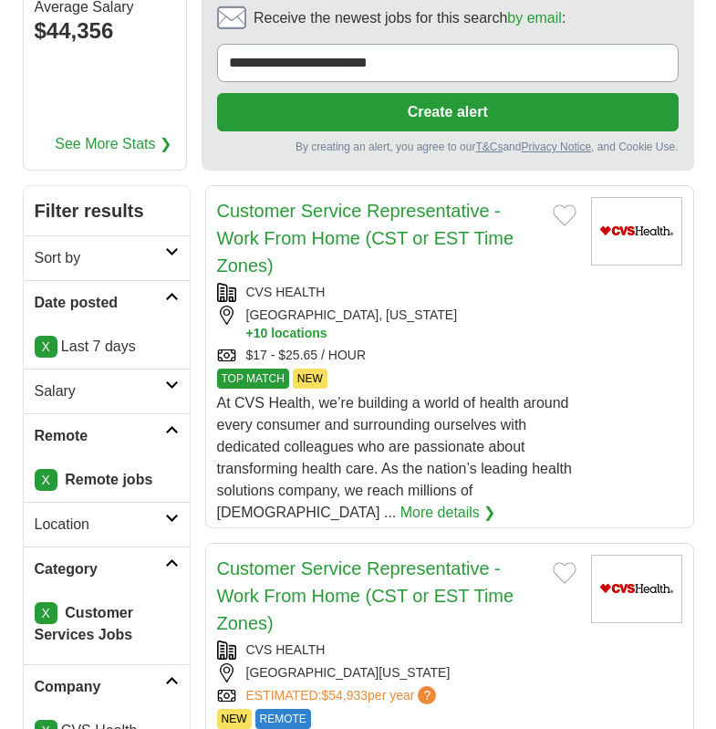
click at [400, 515] on link "More details ❯" at bounding box center [448, 513] width 96 height 22
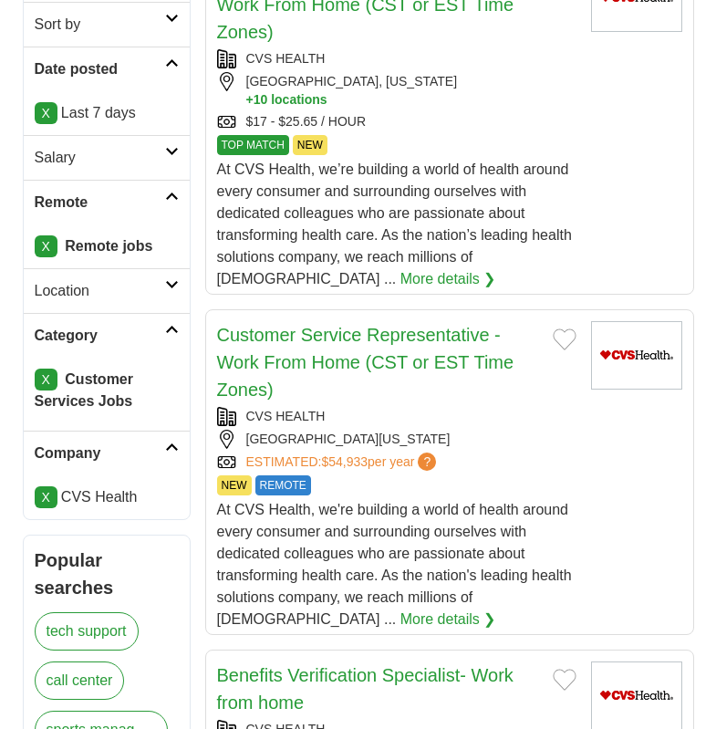
scroll to position [456, 0]
